Goal: Information Seeking & Learning: Learn about a topic

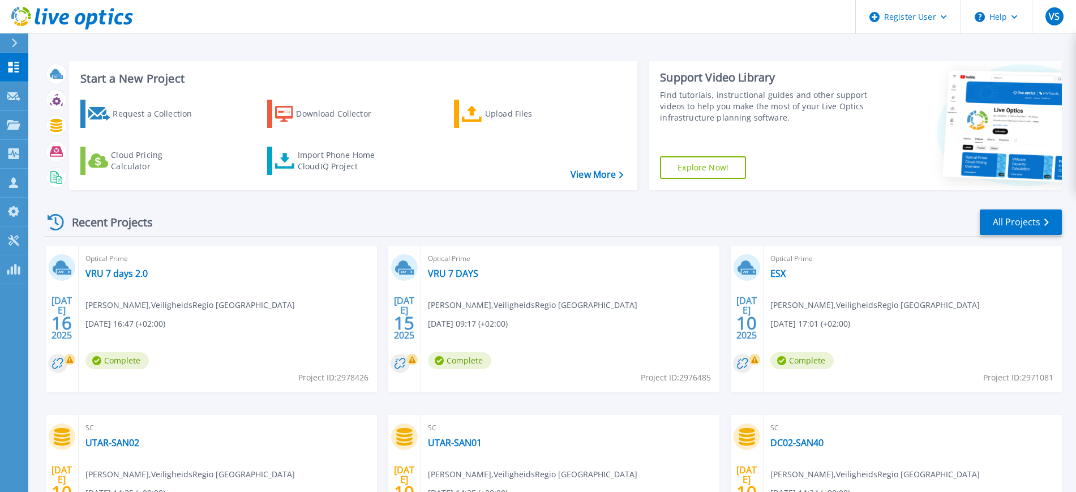
click at [16, 40] on icon at bounding box center [14, 43] width 6 height 9
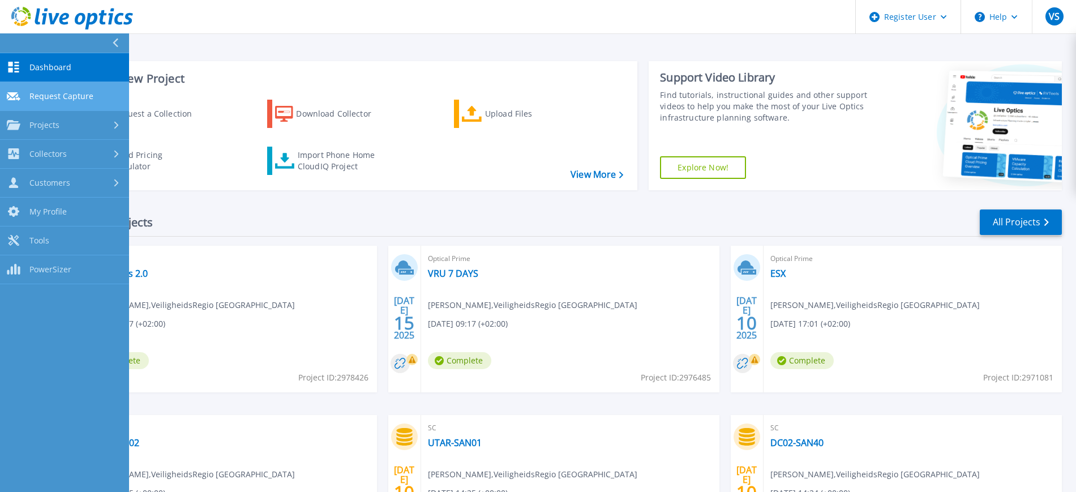
click at [58, 93] on span "Request Capture" at bounding box center [61, 96] width 64 height 10
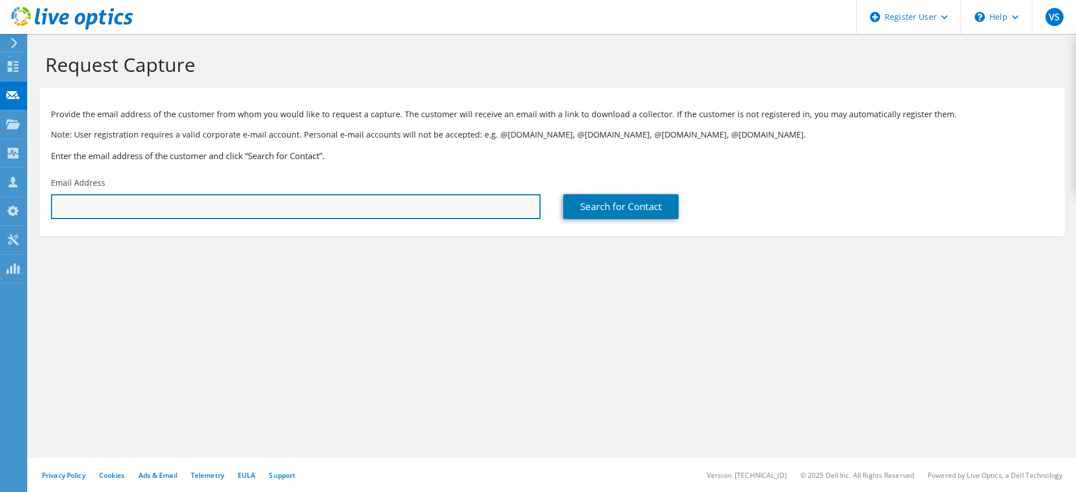
click at [317, 200] on input "text" at bounding box center [296, 206] width 490 height 25
type input "[EMAIL_ADDRESS][DOMAIN_NAME]"
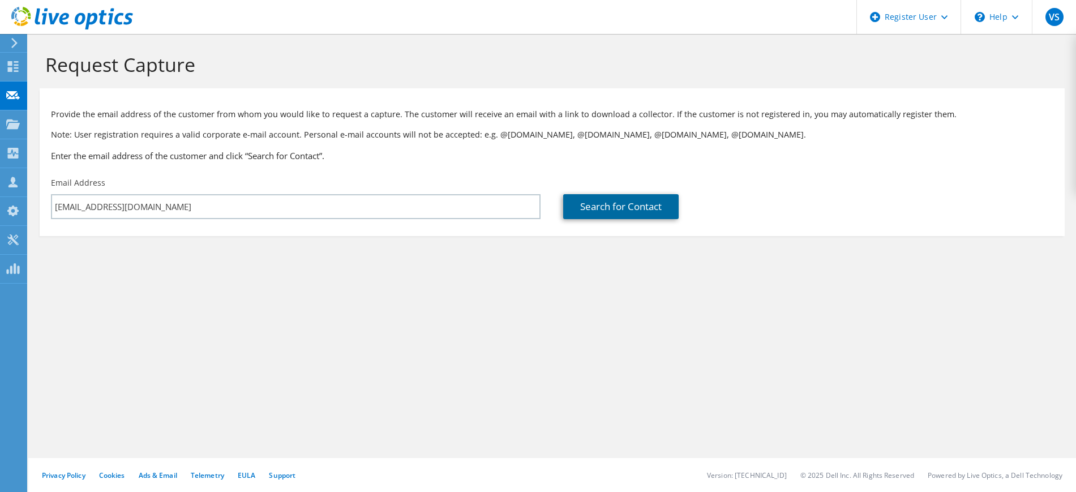
click at [630, 212] on link "Search for Contact" at bounding box center [621, 206] width 116 height 25
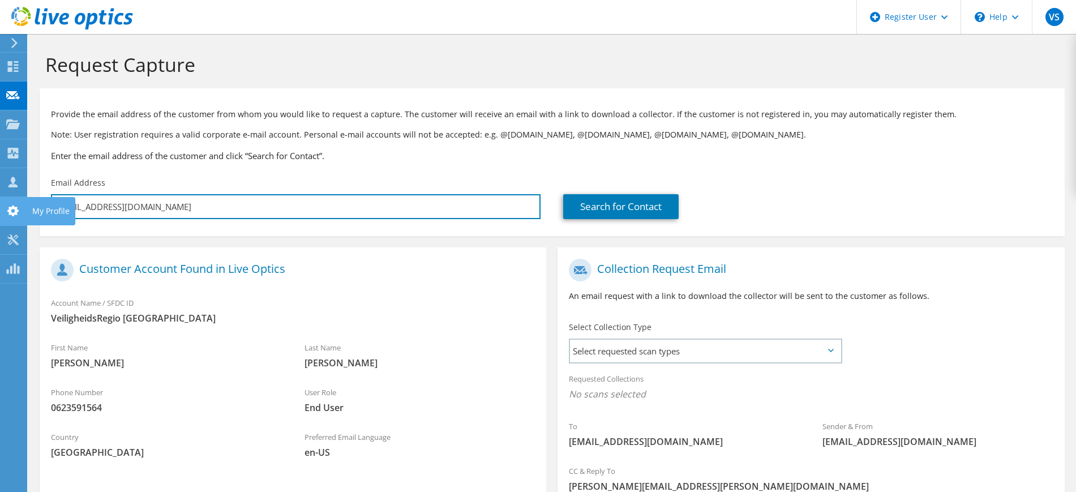
drag, startPoint x: 165, startPoint y: 203, endPoint x: 0, endPoint y: 199, distance: 165.4
click at [0, 199] on div "VS Dell User [PERSON_NAME] [PERSON_NAME][EMAIL_ADDRESS][PERSON_NAME][DOMAIN_NAM…" at bounding box center [538, 309] width 1076 height 619
click at [166, 204] on input "[EMAIL_ADDRESS][DOMAIN_NAME]" at bounding box center [296, 206] width 490 height 25
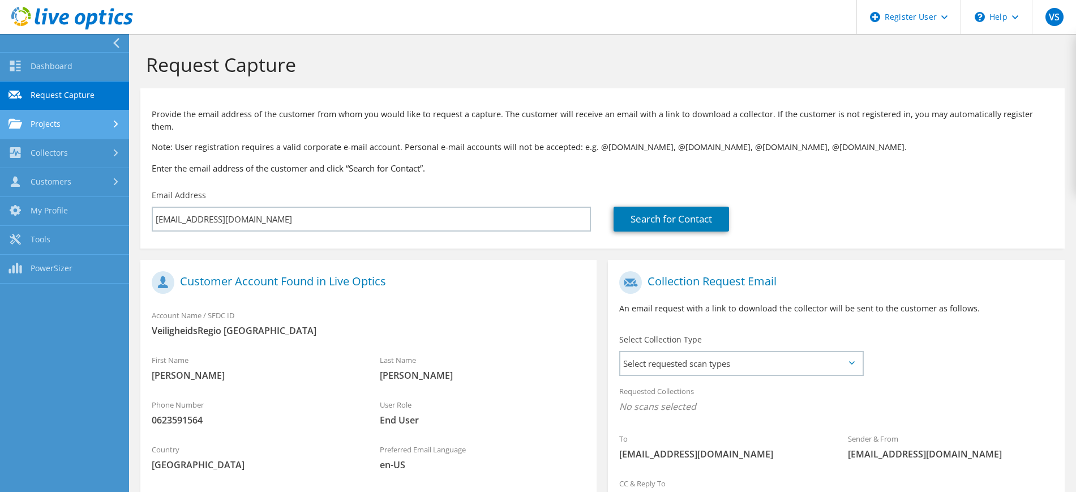
click at [59, 129] on link "Projects" at bounding box center [64, 124] width 129 height 29
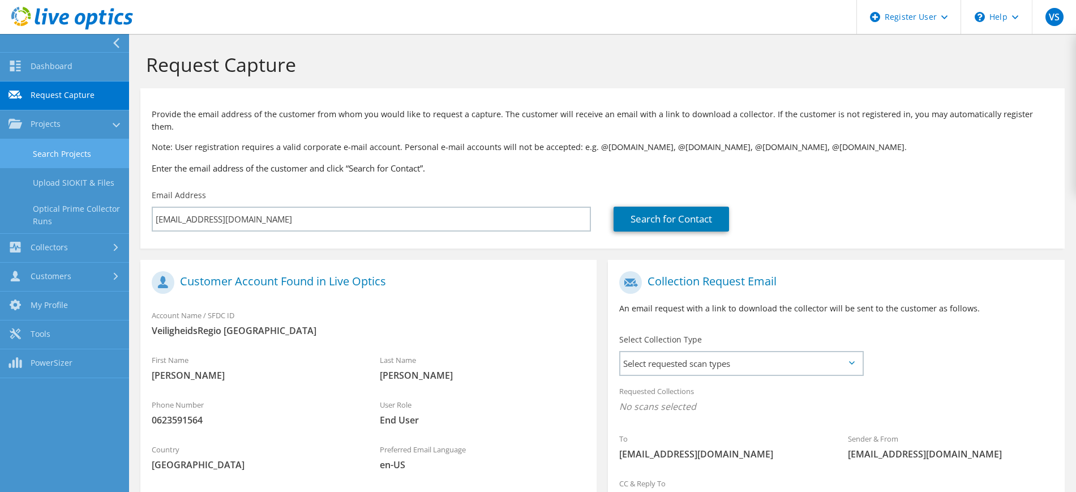
click at [67, 157] on link "Search Projects" at bounding box center [64, 153] width 129 height 29
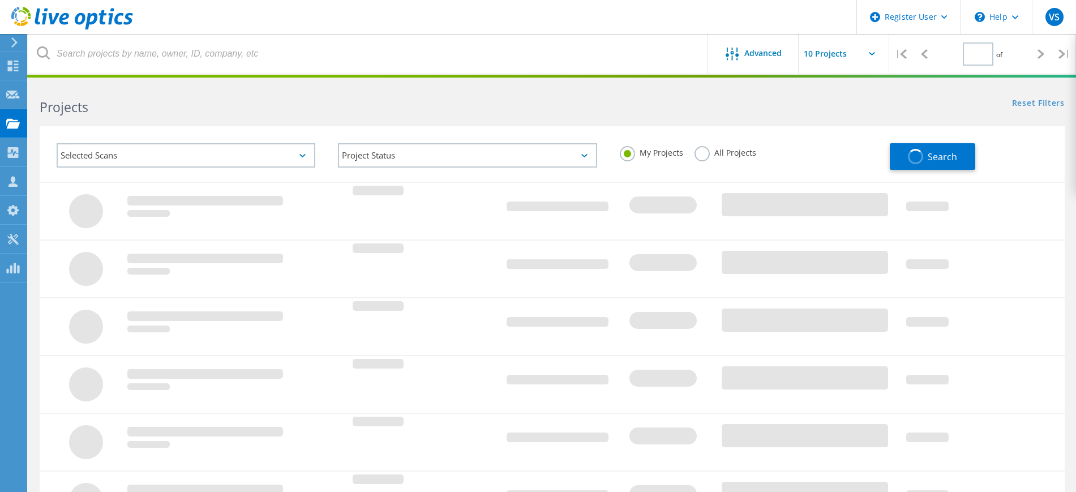
type input "1"
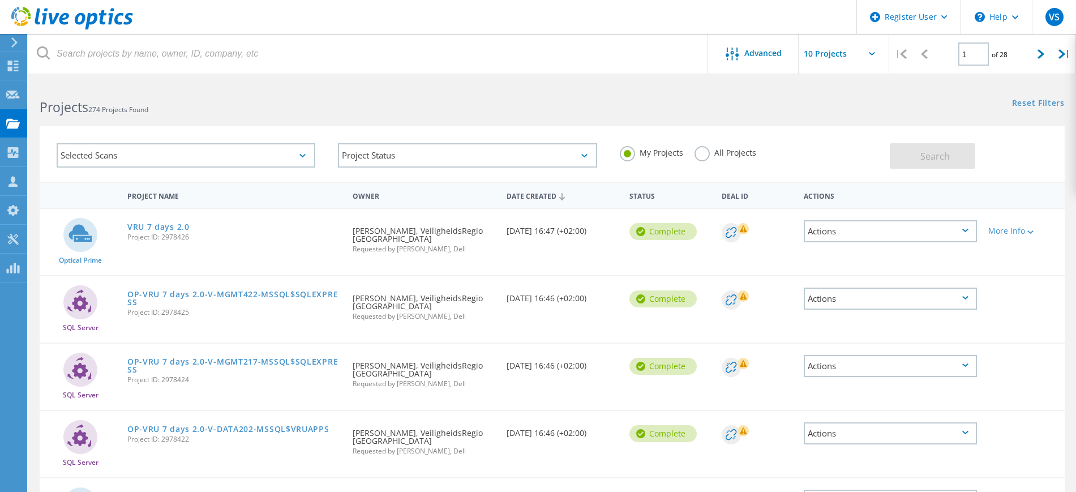
click at [699, 156] on label "All Projects" at bounding box center [726, 151] width 62 height 11
click at [0, 0] on input "All Projects" at bounding box center [0, 0] width 0 height 0
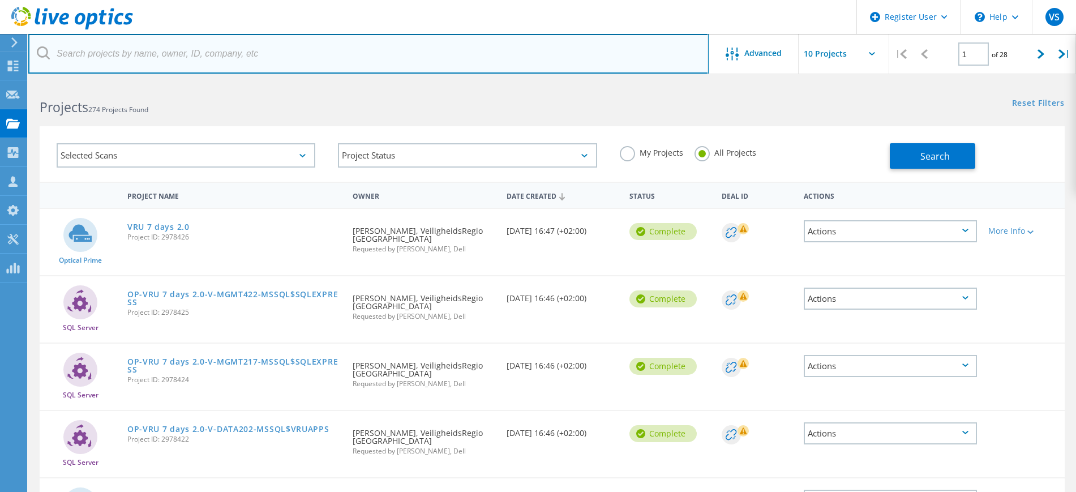
click at [259, 54] on input "text" at bounding box center [368, 54] width 681 height 40
paste input "[EMAIL_ADDRESS][DOMAIN_NAME]"
type input "[EMAIL_ADDRESS][DOMAIN_NAME]"
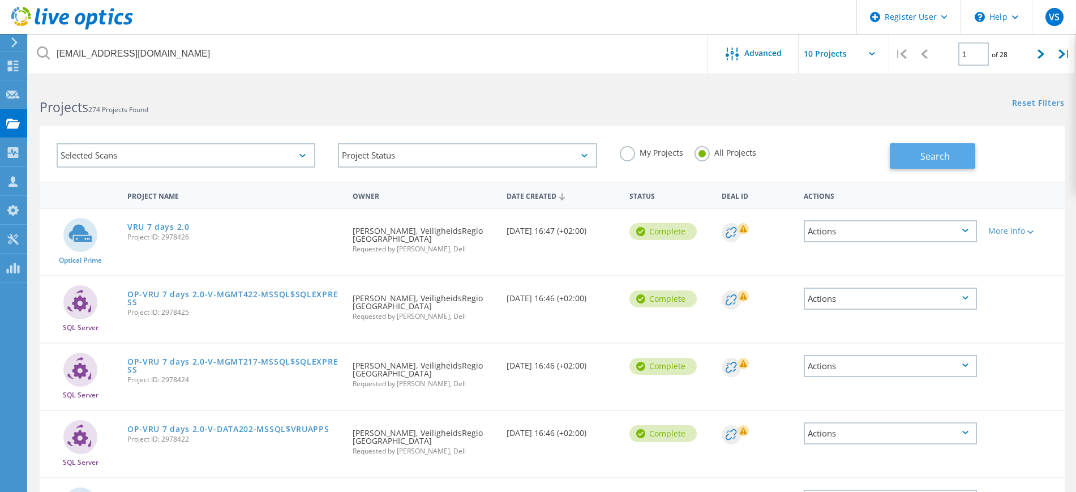
click at [957, 163] on button "Search" at bounding box center [932, 155] width 85 height 25
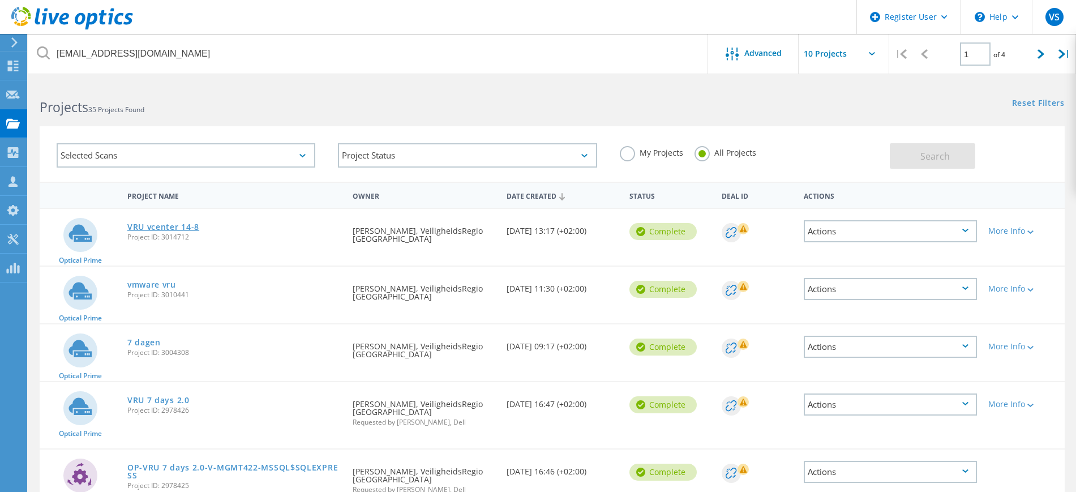
click at [164, 228] on link "VRU vcenter 14-8" at bounding box center [163, 227] width 72 height 8
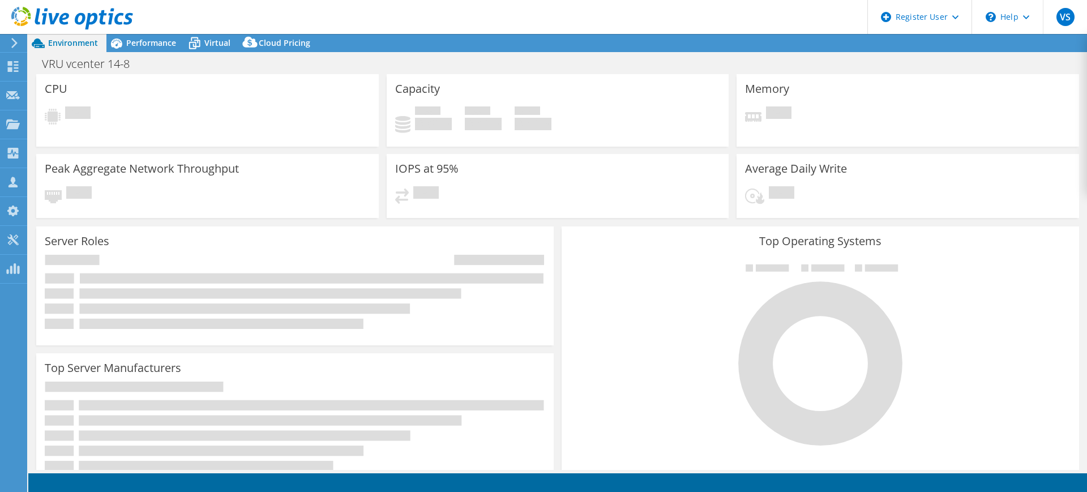
select select "USD"
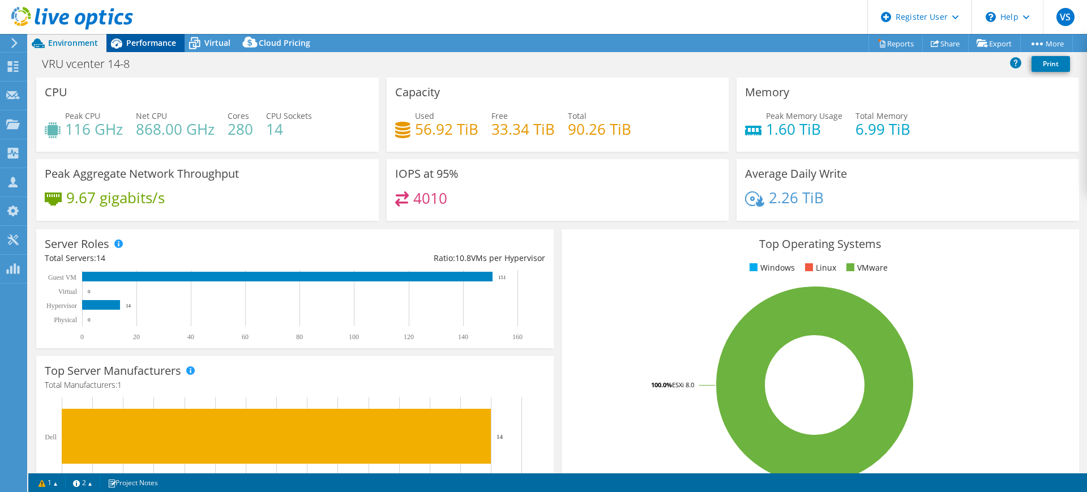
click at [146, 42] on span "Performance" at bounding box center [151, 42] width 50 height 11
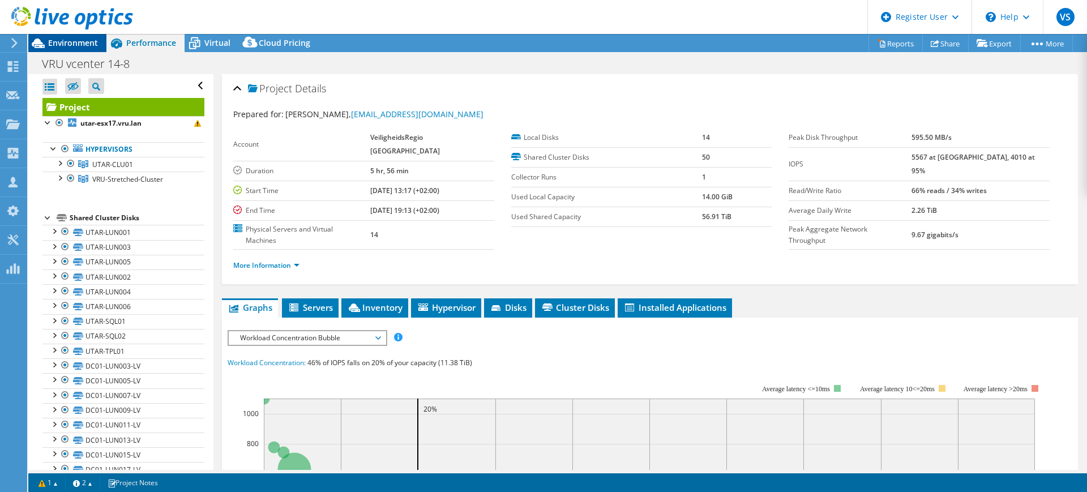
click at [71, 42] on span "Environment" at bounding box center [73, 42] width 50 height 11
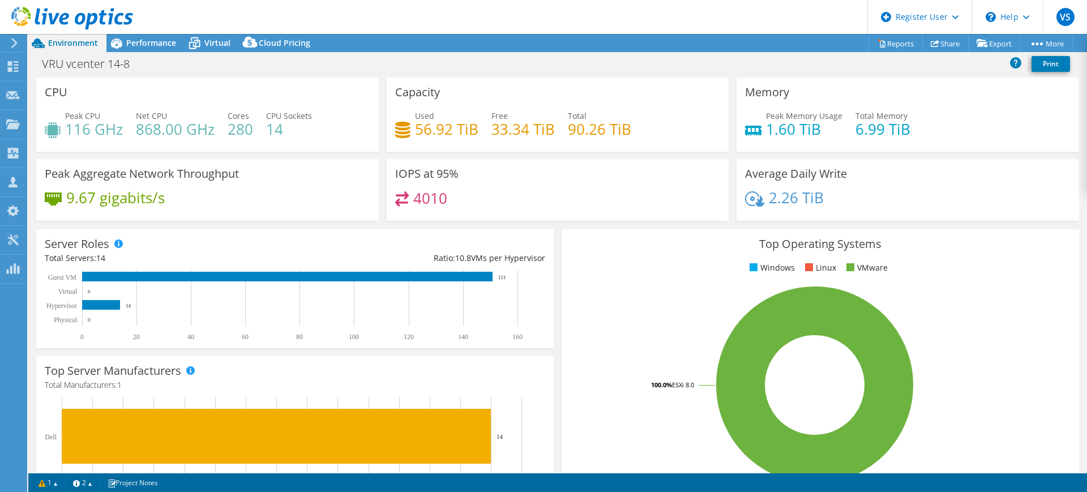
click at [63, 15] on use at bounding box center [72, 18] width 122 height 23
